Goal: Transaction & Acquisition: Download file/media

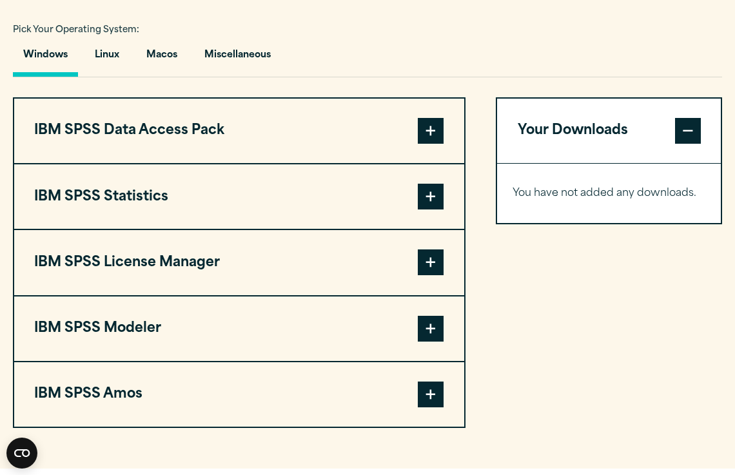
scroll to position [952, 0]
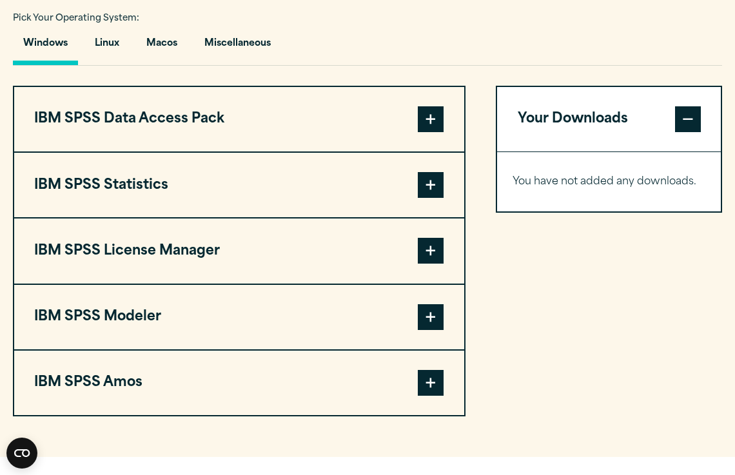
click at [414, 188] on button "IBM SPSS Statistics" at bounding box center [239, 185] width 450 height 65
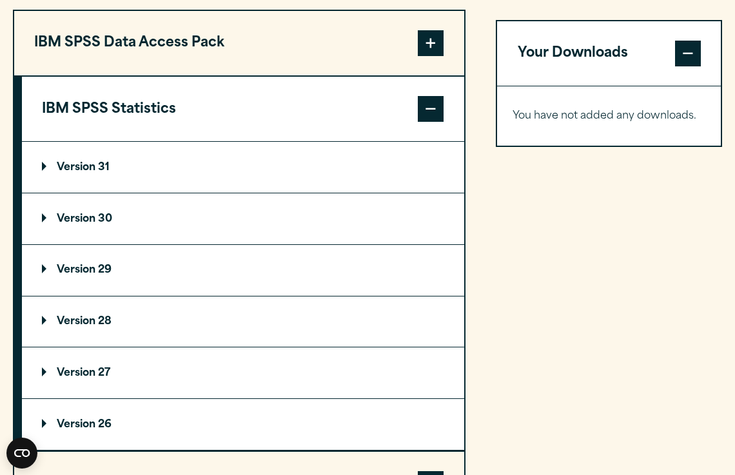
scroll to position [814, 0]
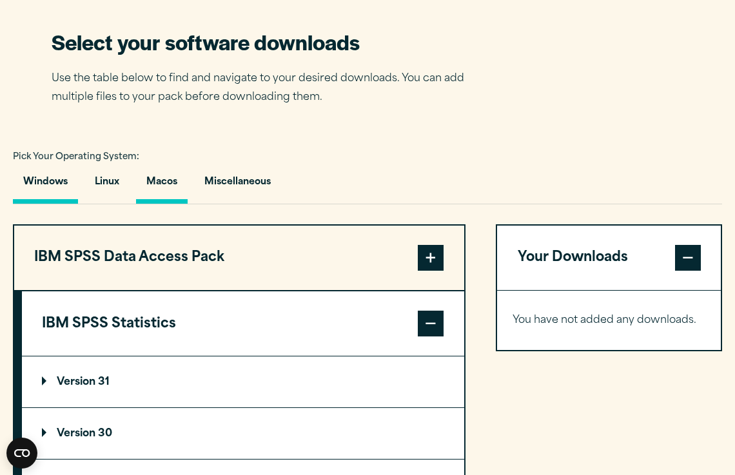
click at [179, 182] on button "Macos" at bounding box center [162, 185] width 52 height 37
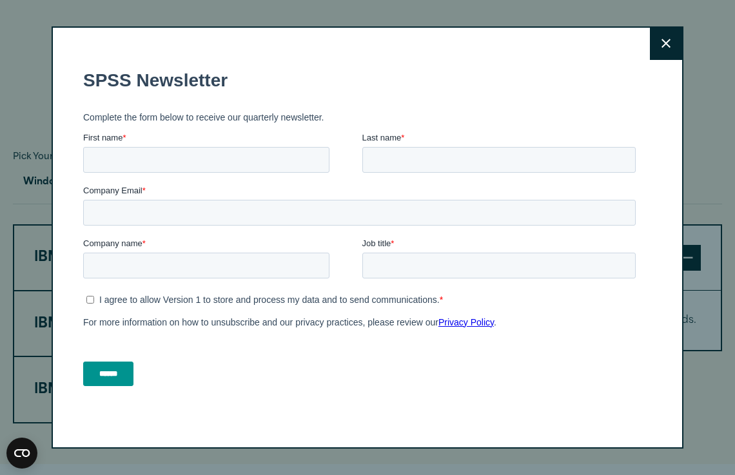
click at [679, 47] on button "Close" at bounding box center [666, 44] width 32 height 32
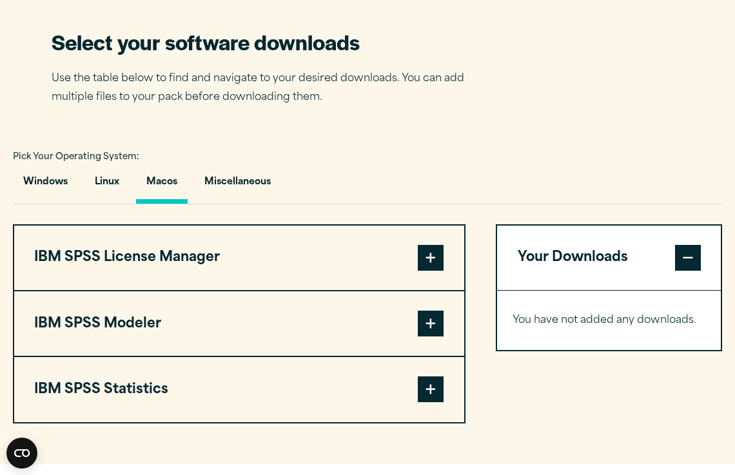
click at [161, 380] on button "IBM SPSS Statistics" at bounding box center [239, 389] width 450 height 65
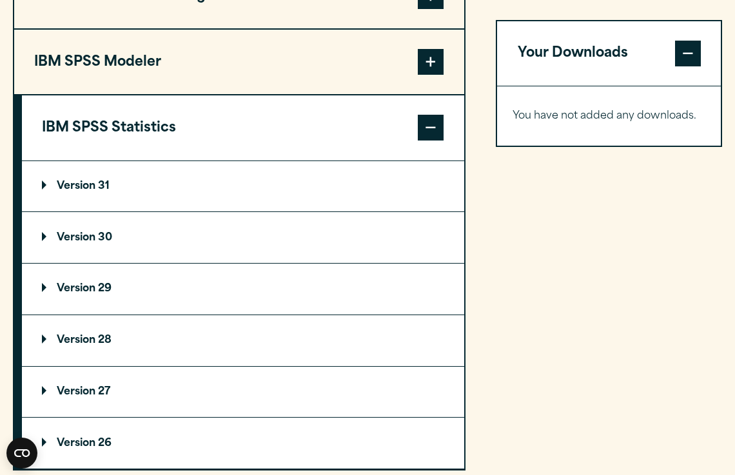
scroll to position [1083, 0]
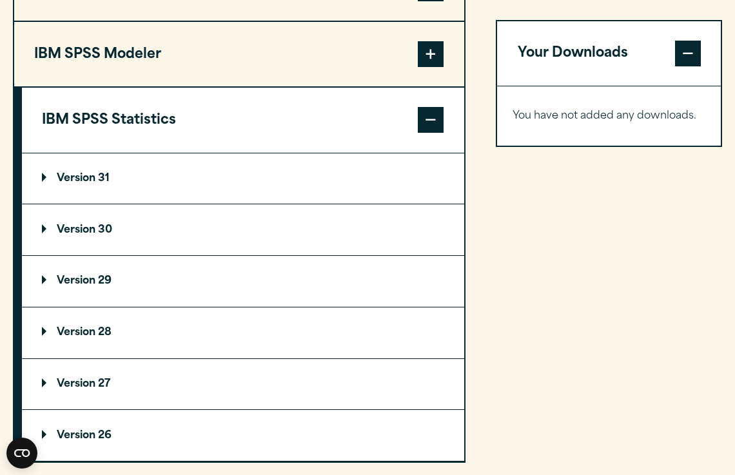
click at [113, 187] on summary "Version 31" at bounding box center [243, 179] width 443 height 51
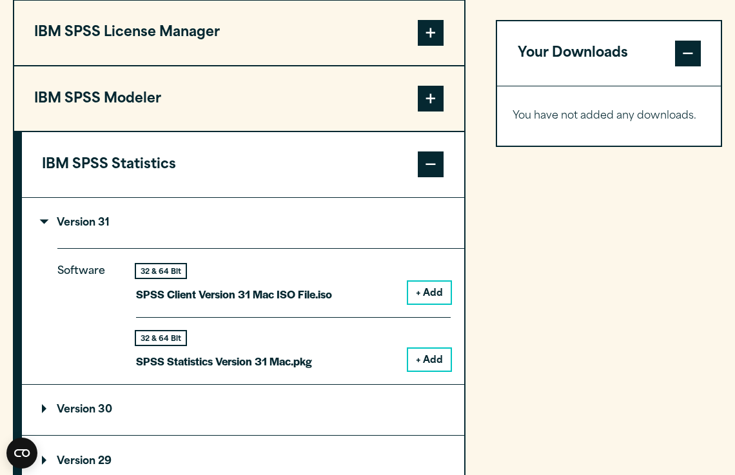
scroll to position [1079, 0]
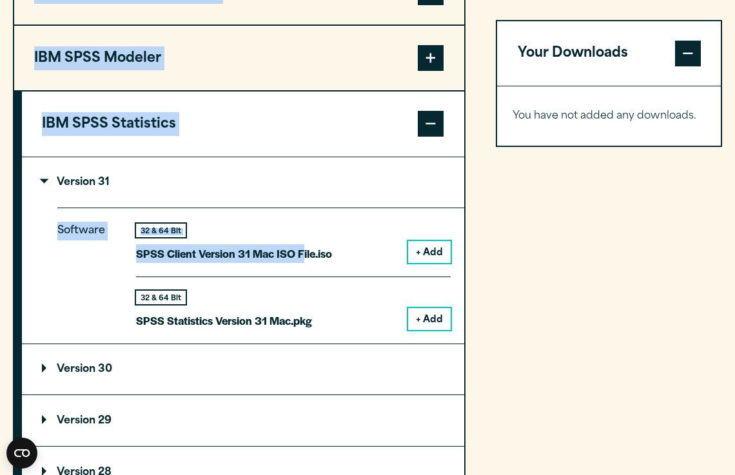
drag, startPoint x: 398, startPoint y: 364, endPoint x: 301, endPoint y: 247, distance: 152.6
click at [301, 247] on article "Software Downloads Welcome to our IBM SPSS Customer Downloads Portal Welcome to…" at bounding box center [367, 186] width 735 height 2334
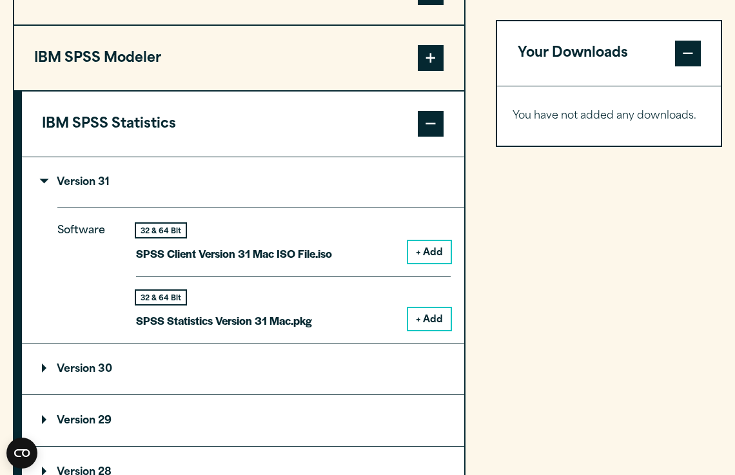
click at [326, 248] on p "SPSS Client Version 31 Mac ISO File.iso" at bounding box center [234, 254] width 196 height 19
click at [425, 248] on button "+ Add" at bounding box center [429, 252] width 43 height 22
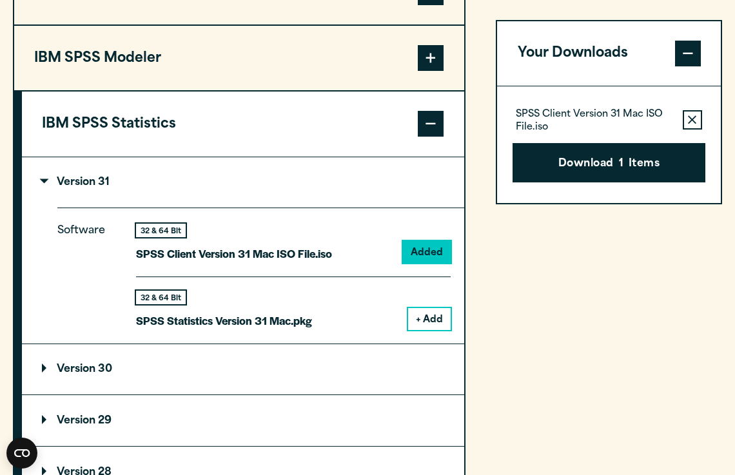
click at [427, 308] on button "+ Add" at bounding box center [429, 319] width 43 height 22
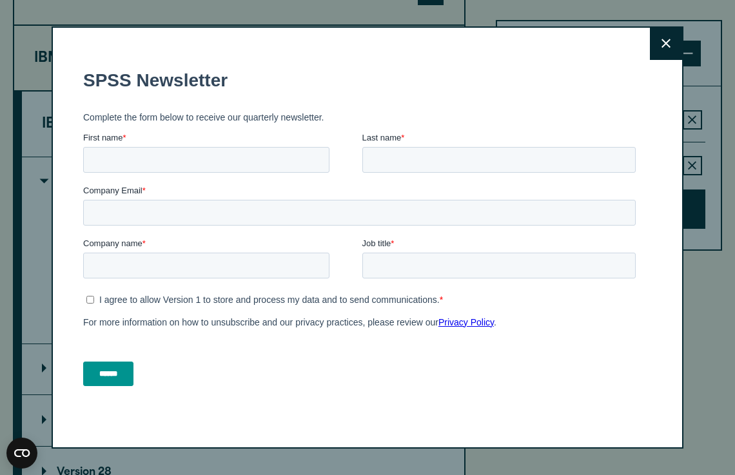
click at [550, 141] on label "Last name *" at bounding box center [502, 138] width 279 height 13
click at [550, 147] on input "Last name *" at bounding box center [500, 160] width 274 height 26
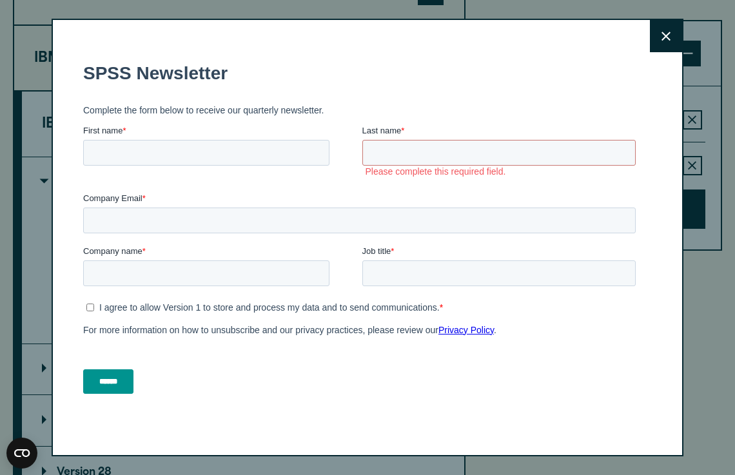
click at [674, 35] on button "Close" at bounding box center [666, 36] width 32 height 32
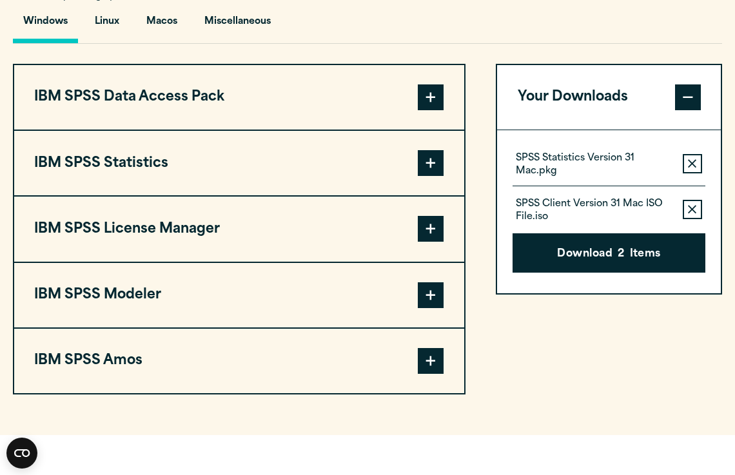
scroll to position [972, 0]
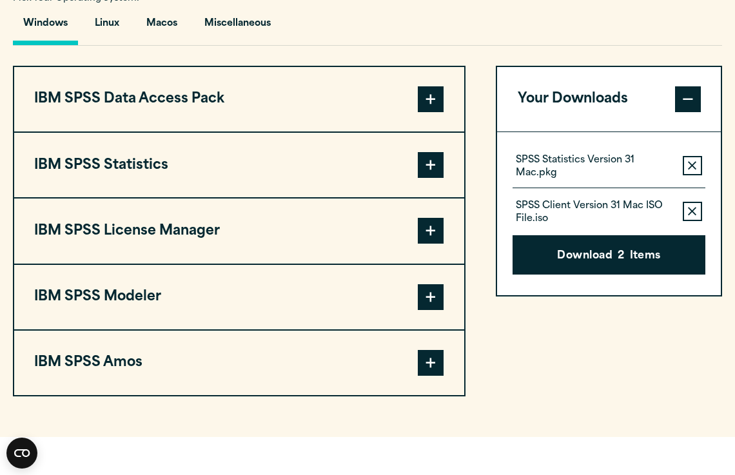
click at [375, 168] on button "IBM SPSS Statistics" at bounding box center [239, 165] width 450 height 65
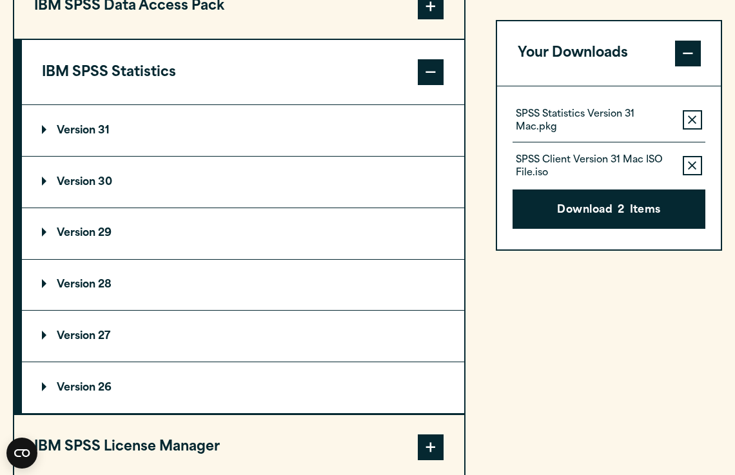
scroll to position [1066, 0]
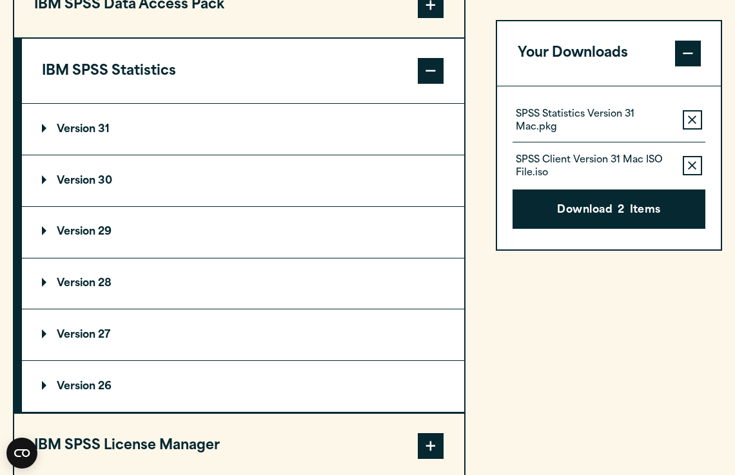
click at [92, 237] on p "Version 29" at bounding box center [77, 232] width 70 height 10
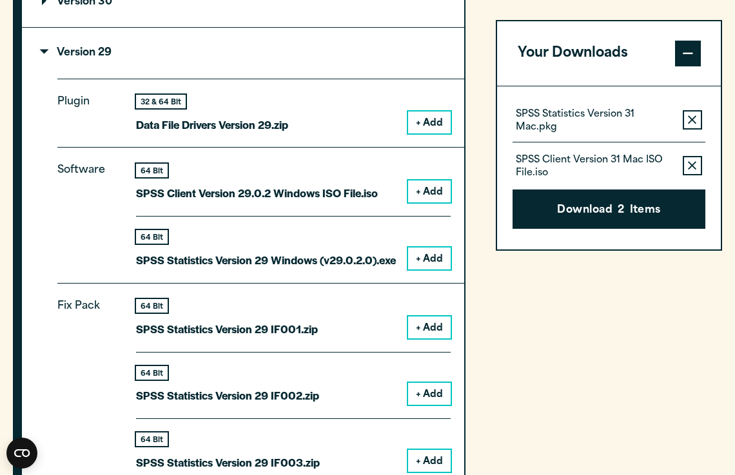
scroll to position [1245, 0]
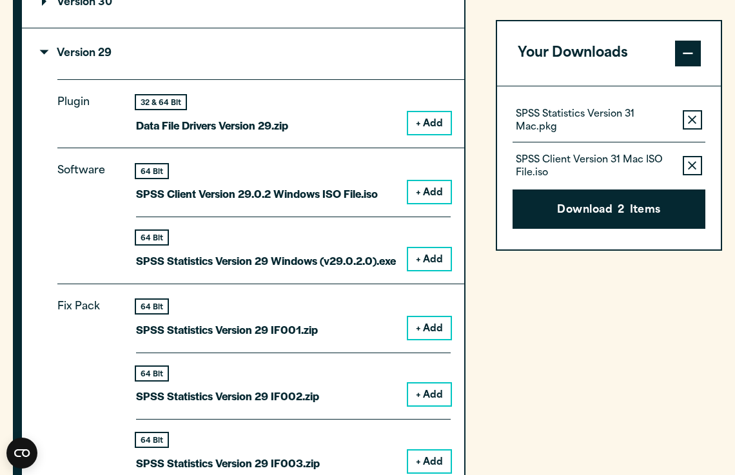
click at [696, 50] on span at bounding box center [688, 54] width 26 height 26
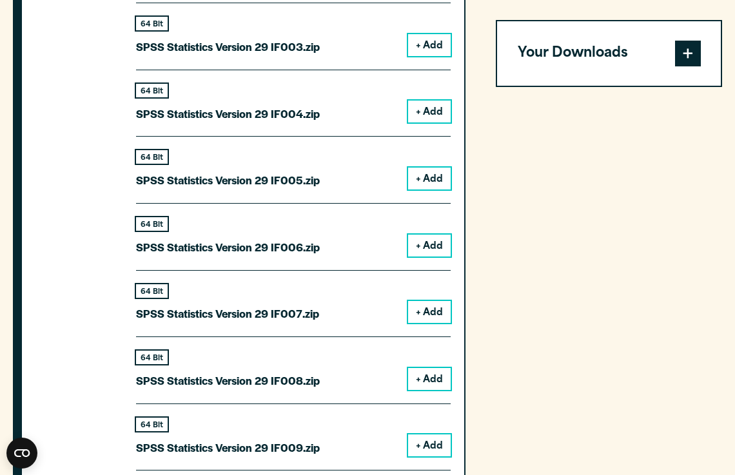
scroll to position [1665, 0]
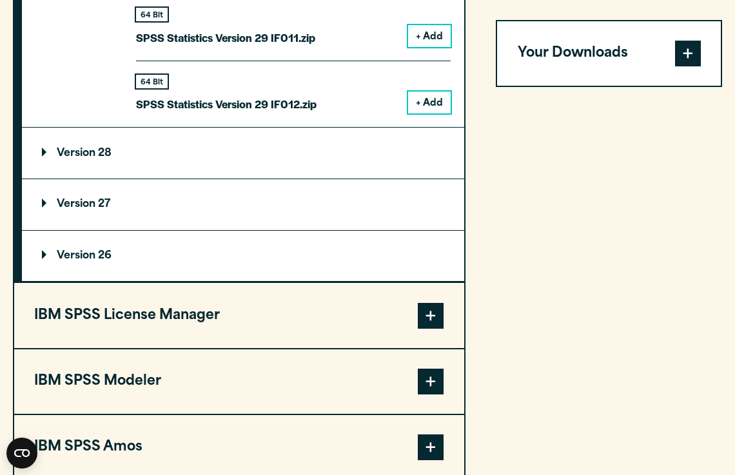
click at [189, 308] on button "IBM SPSS License Manager" at bounding box center [239, 315] width 450 height 65
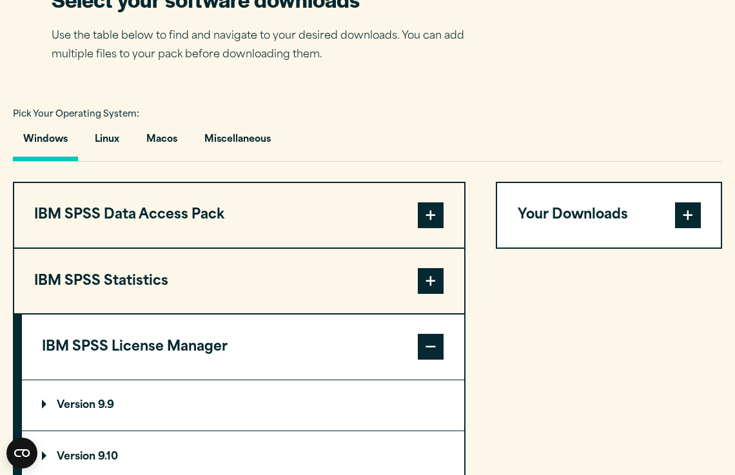
scroll to position [859, 0]
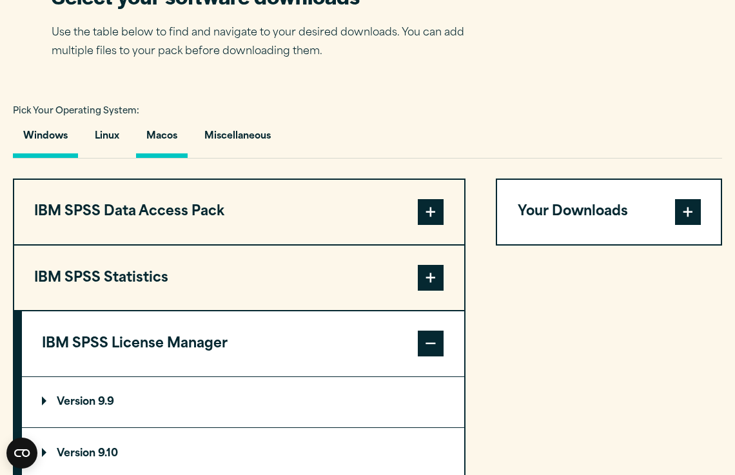
click at [166, 135] on button "Macos" at bounding box center [162, 139] width 52 height 37
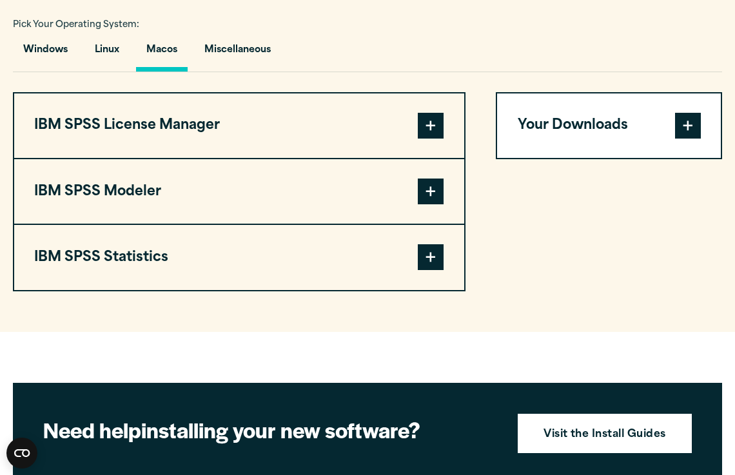
scroll to position [949, 0]
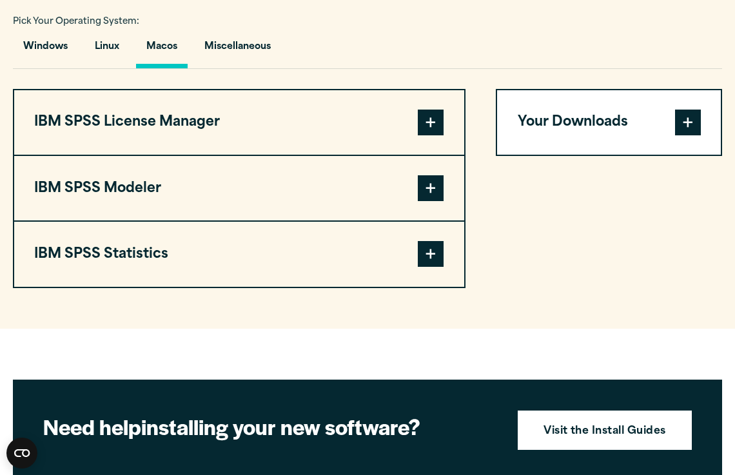
click at [140, 250] on button "IBM SPSS Statistics" at bounding box center [239, 254] width 450 height 65
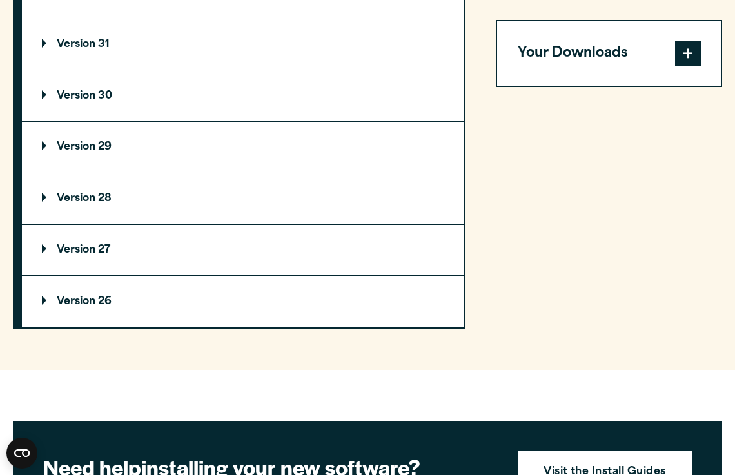
scroll to position [1214, 0]
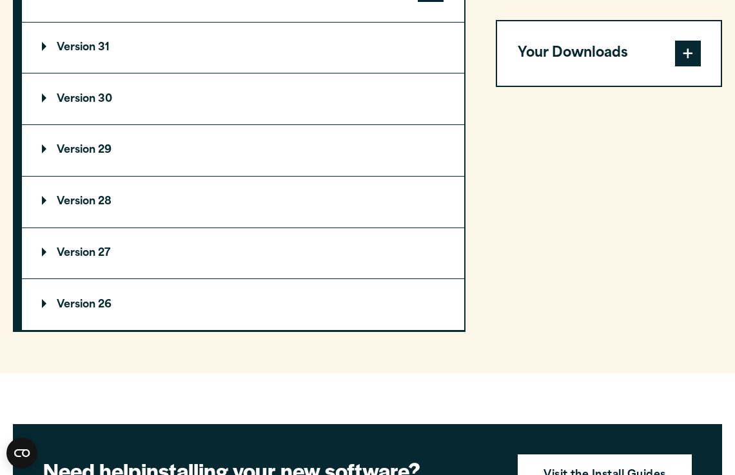
click at [90, 149] on p "Version 29" at bounding box center [77, 150] width 70 height 10
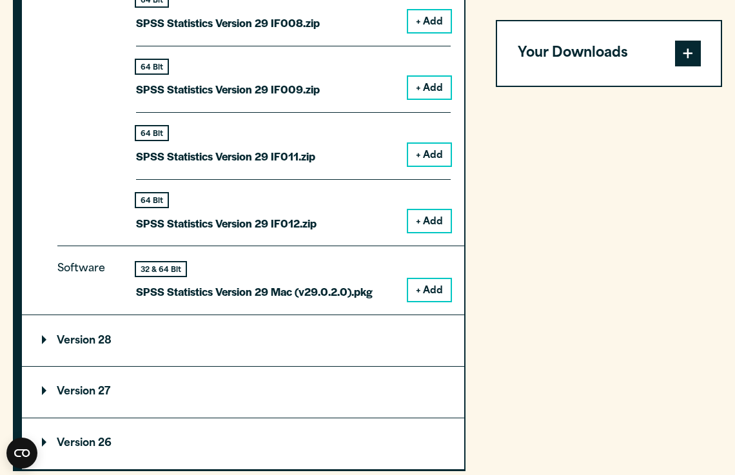
scroll to position [1761, 0]
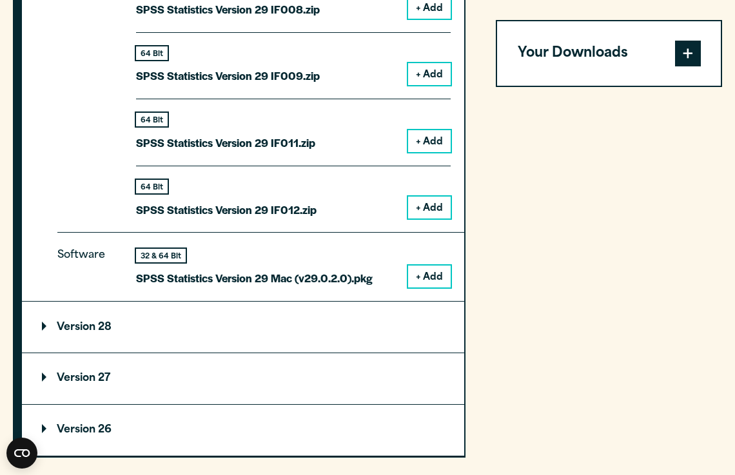
click at [431, 273] on button "+ Add" at bounding box center [429, 277] width 43 height 22
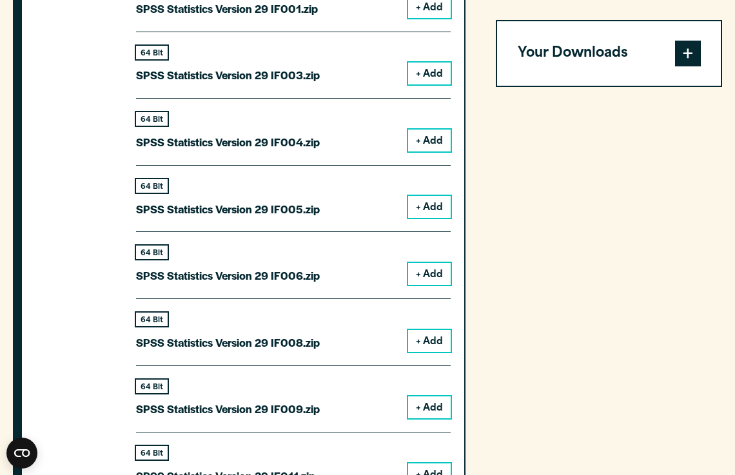
scroll to position [1448, 0]
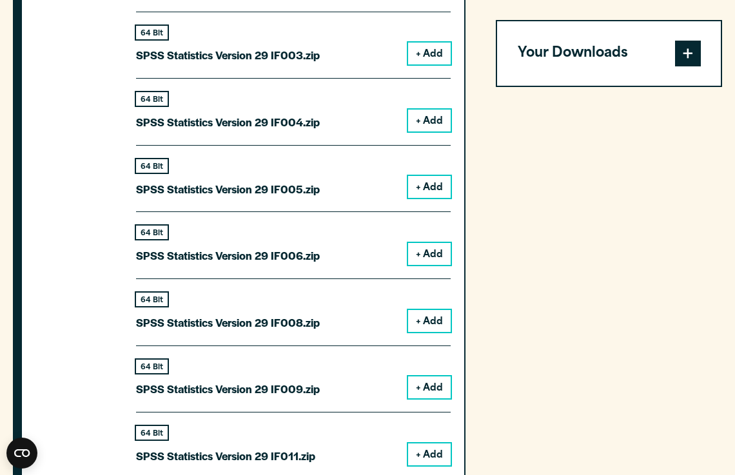
click at [604, 63] on button "Your Downloads" at bounding box center [609, 53] width 224 height 65
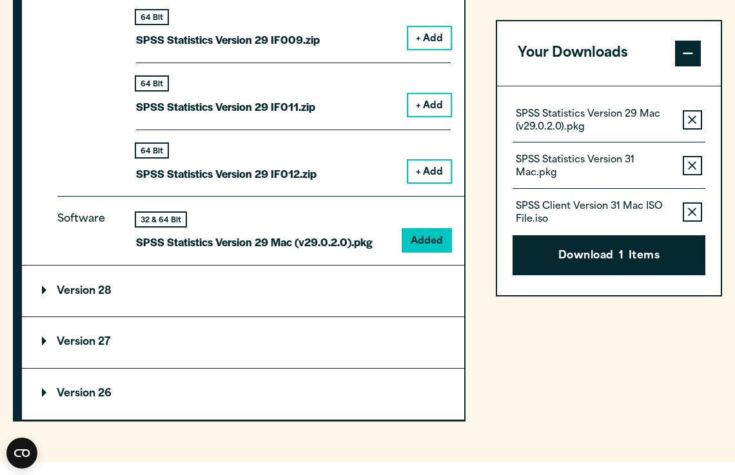
scroll to position [1815, 0]
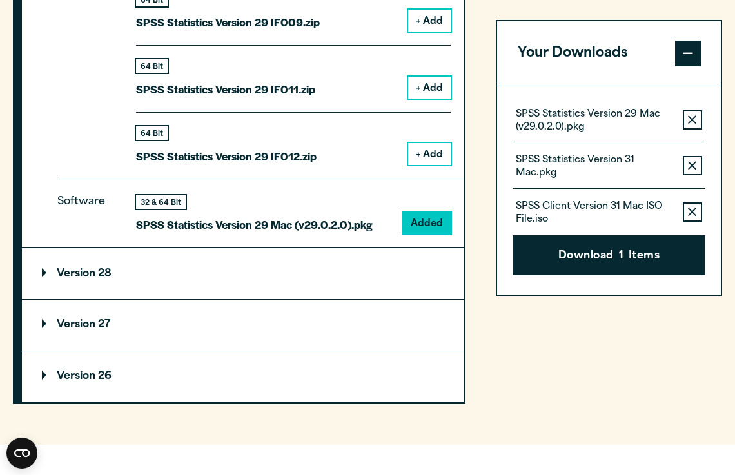
click at [685, 210] on button "Remove this item from your software download list" at bounding box center [692, 212] width 19 height 19
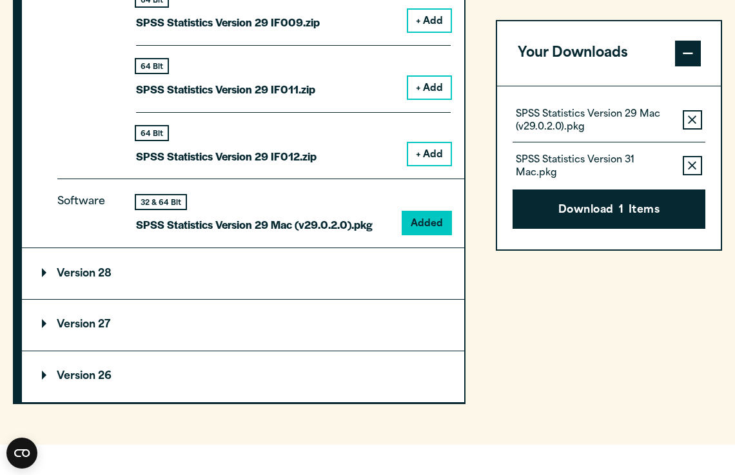
click at [695, 160] on button "Remove this item from your software download list" at bounding box center [692, 166] width 19 height 19
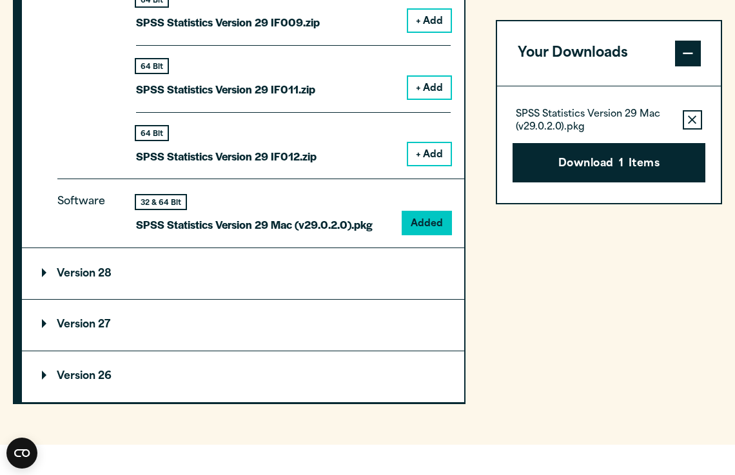
click at [692, 122] on icon "button" at bounding box center [692, 119] width 8 height 9
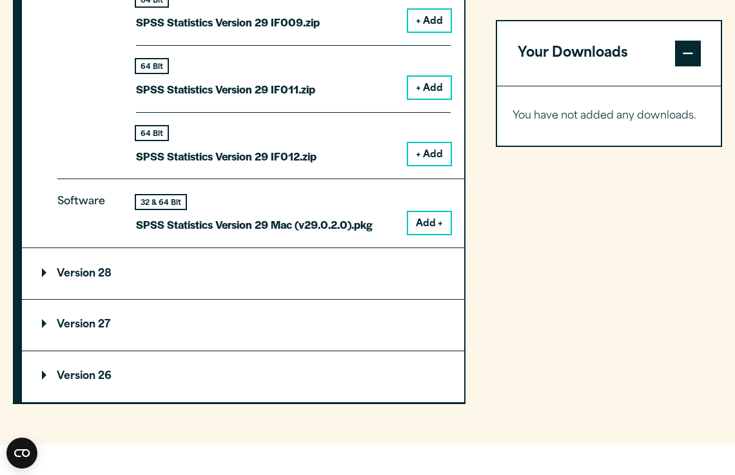
click at [431, 213] on button "Add +" at bounding box center [429, 223] width 43 height 22
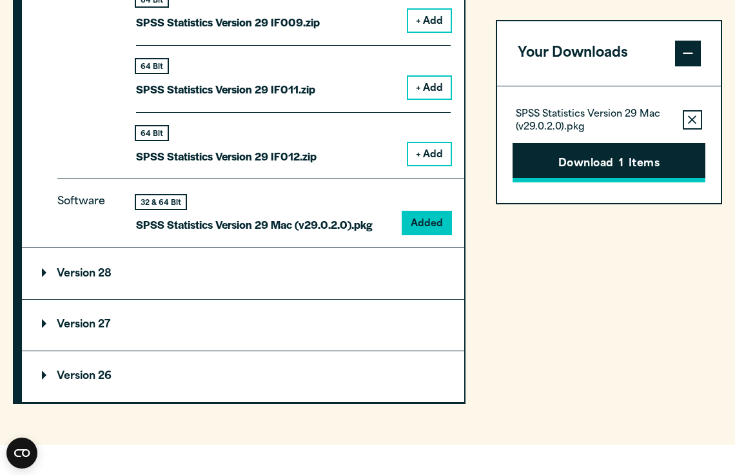
click at [632, 174] on button "Download 1 Items" at bounding box center [609, 163] width 192 height 40
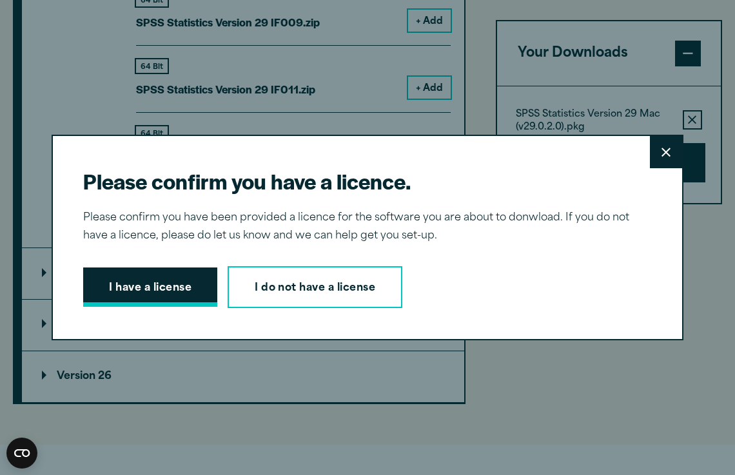
click at [173, 282] on button "I have a license" at bounding box center [150, 288] width 134 height 40
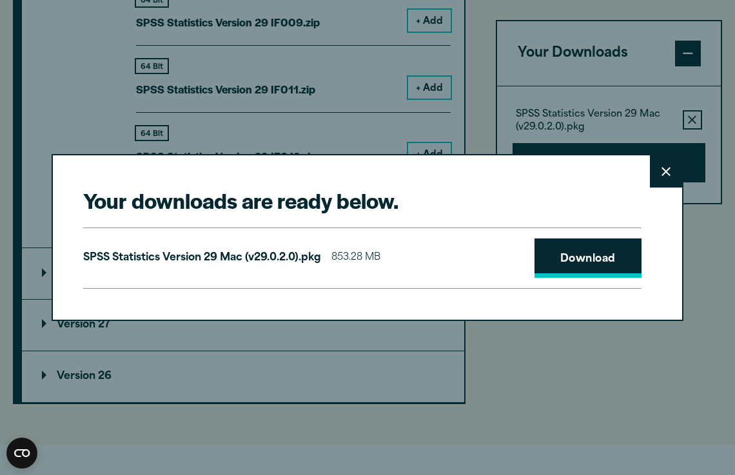
click at [590, 251] on link "Download" at bounding box center [588, 259] width 107 height 40
click at [416, 113] on div "Your downloads are ready below. Close SPSS Statistics Version 29 Mac (v29.0.2.0…" at bounding box center [367, 237] width 735 height 475
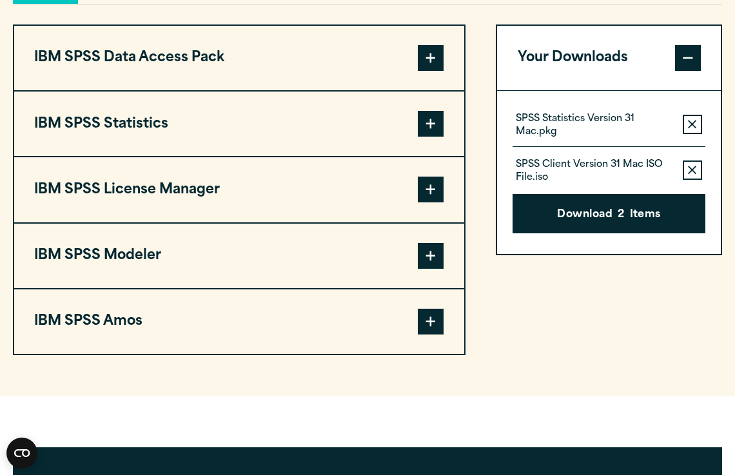
scroll to position [1017, 0]
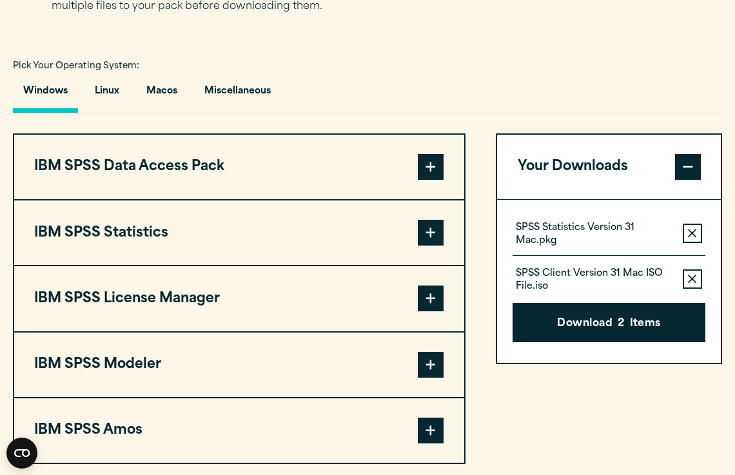
scroll to position [906, 0]
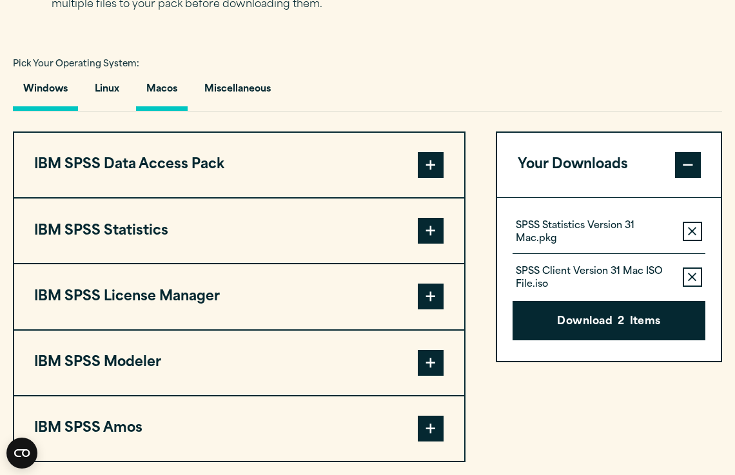
click at [169, 96] on button "Macos" at bounding box center [162, 92] width 52 height 37
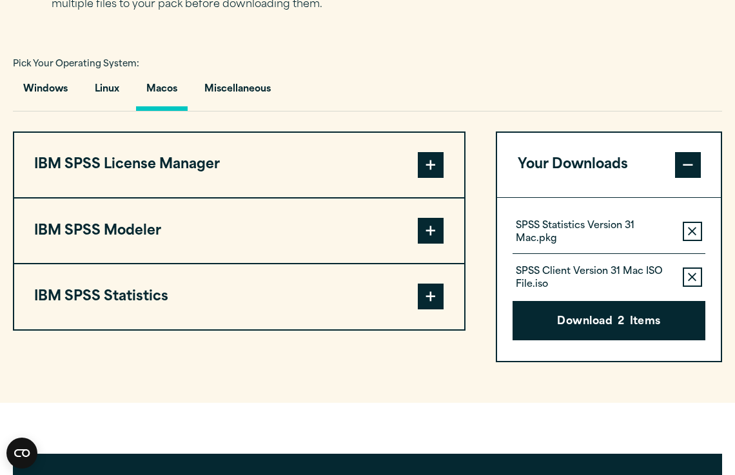
click at [694, 232] on icon "button" at bounding box center [692, 231] width 8 height 9
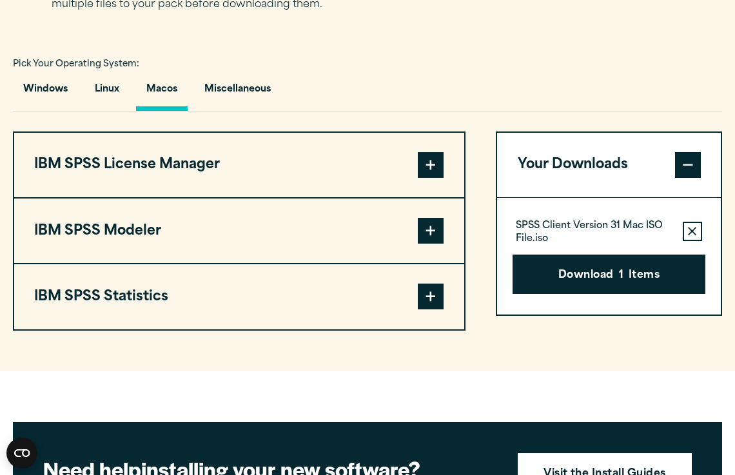
click at [692, 228] on icon "button" at bounding box center [692, 231] width 8 height 9
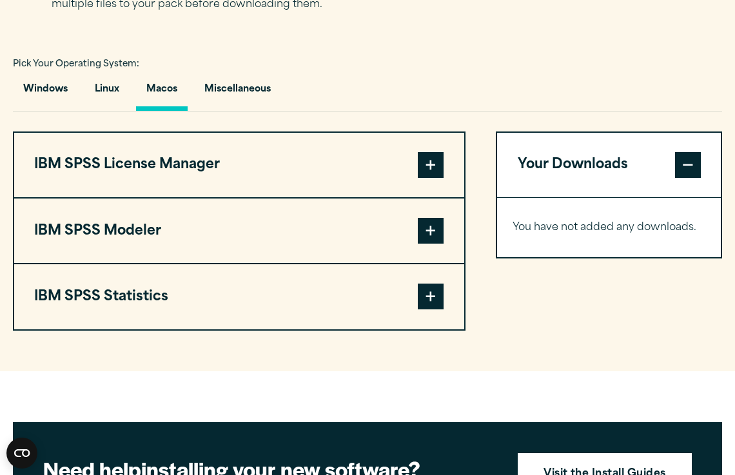
click at [168, 92] on button "Macos" at bounding box center [162, 92] width 52 height 37
click at [296, 303] on button "IBM SPSS Statistics" at bounding box center [239, 297] width 450 height 65
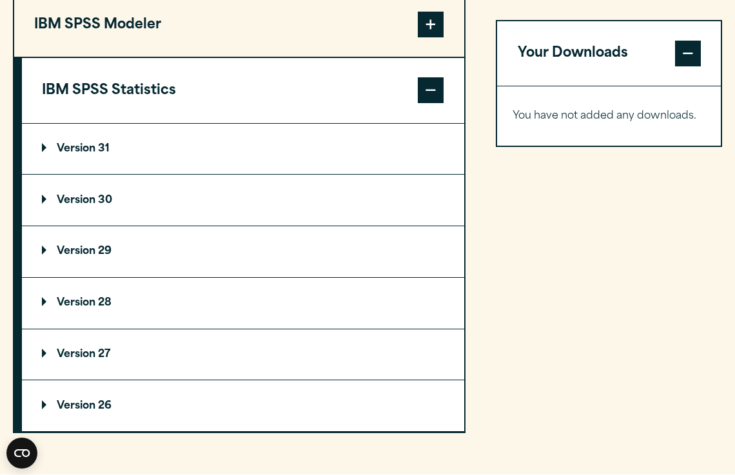
scroll to position [1132, 0]
